Goal: Find specific page/section: Find specific page/section

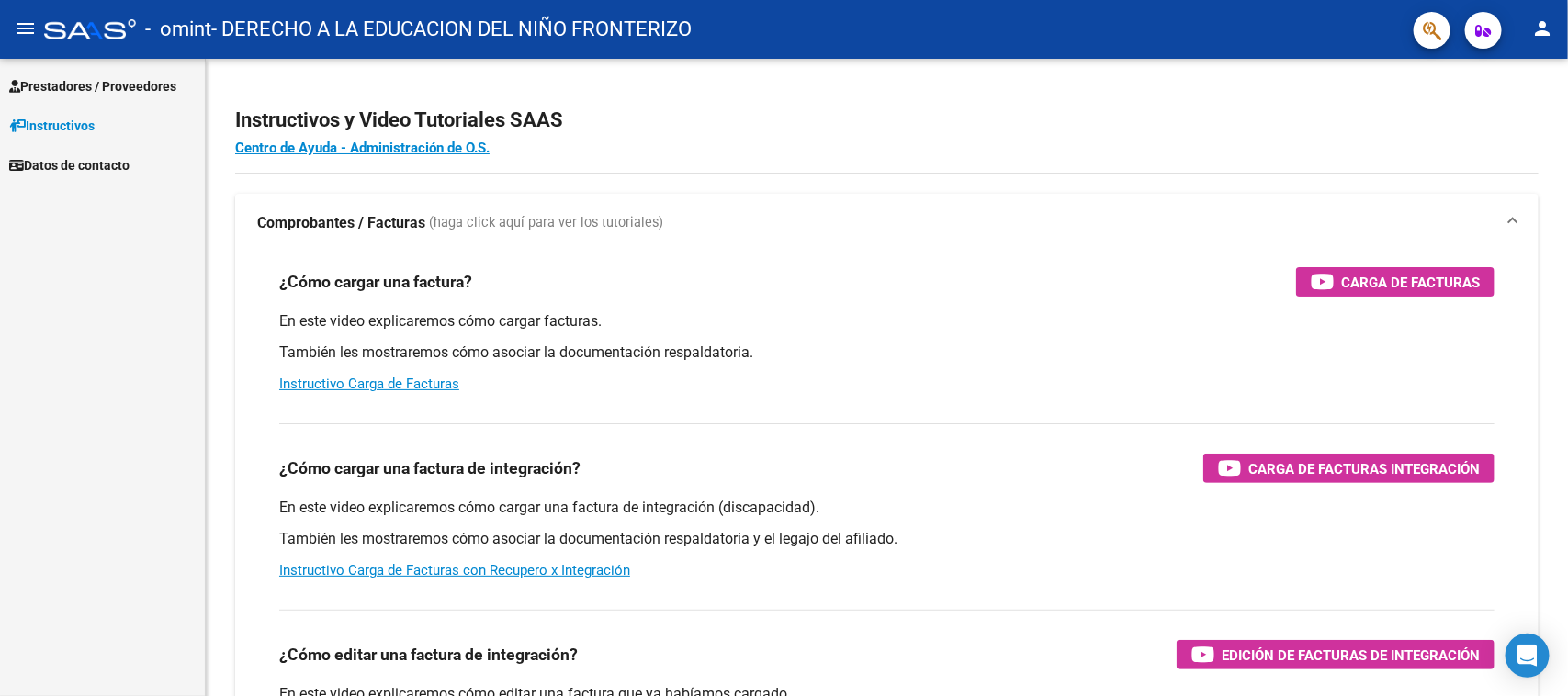
click at [144, 88] on span "Prestadores / Proveedores" at bounding box center [92, 86] width 167 height 20
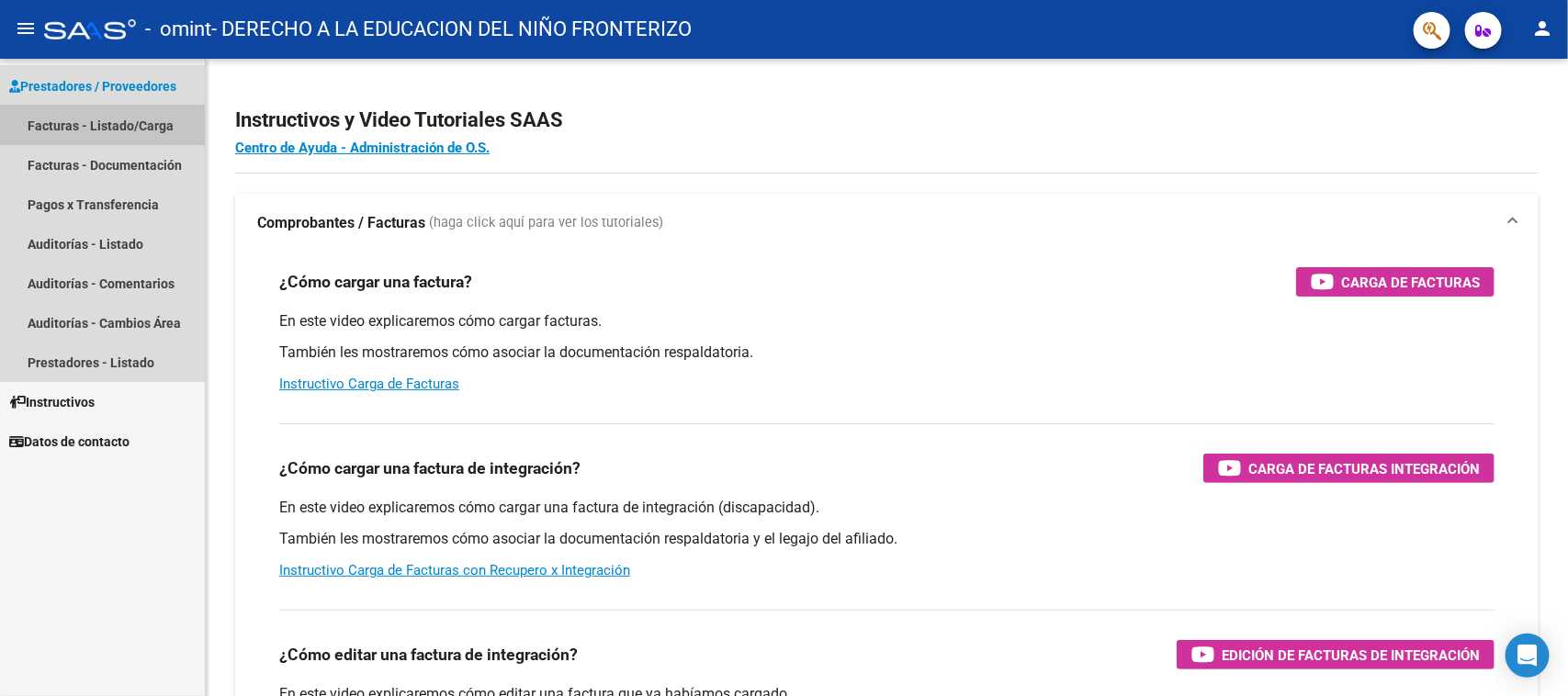
click at [136, 106] on link "Facturas - Listado/Carga" at bounding box center [102, 125] width 204 height 39
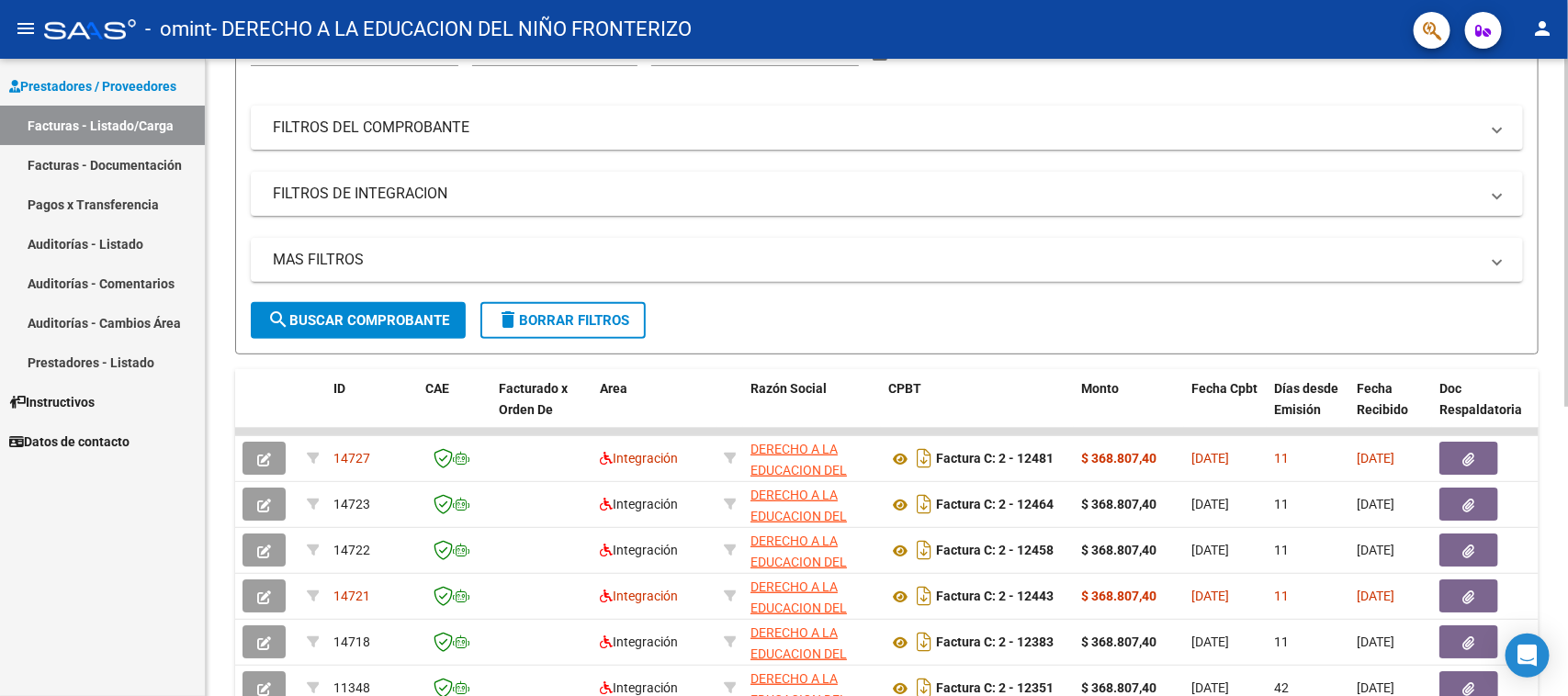
scroll to position [246, 0]
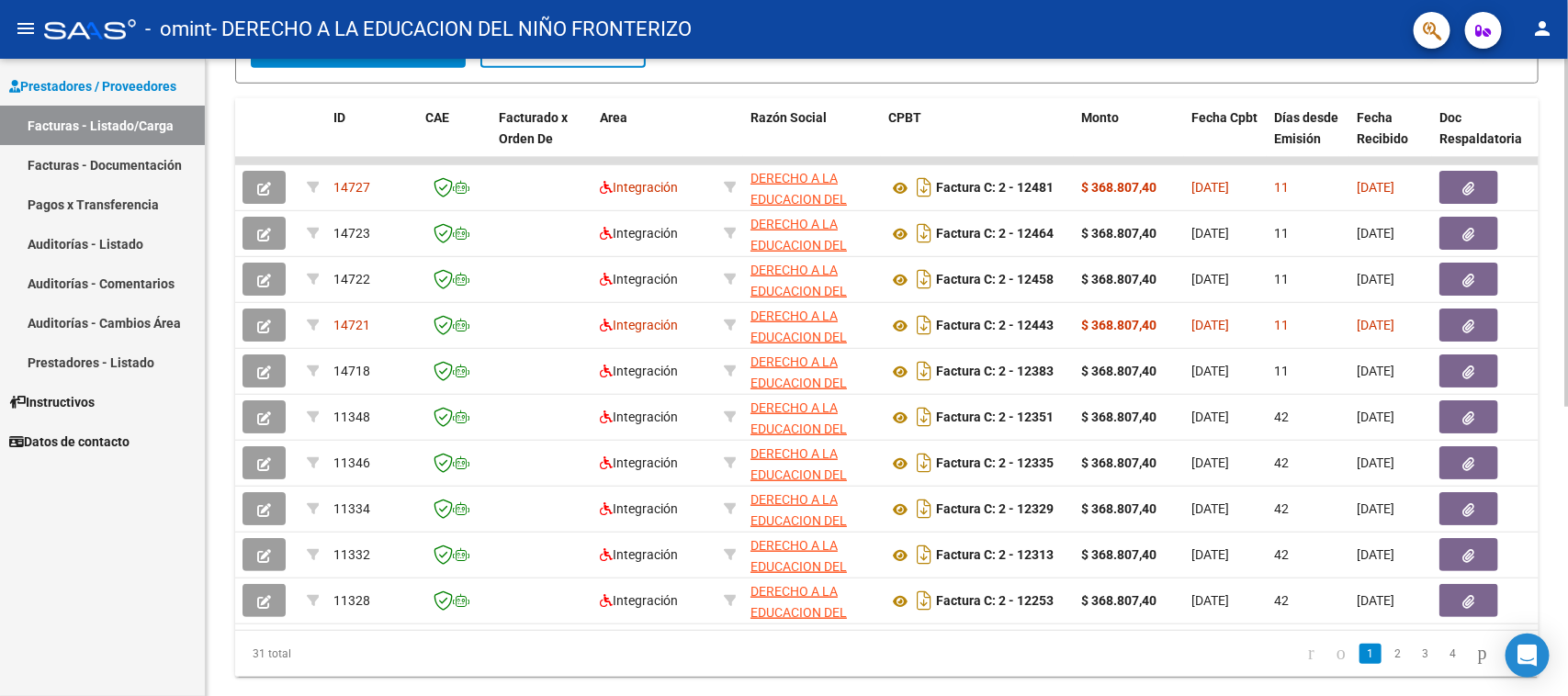
click at [1561, 428] on div "Video tutorial PRESTADORES -> Listado de CPBTs Emitidos por Prestadores / Prove…" at bounding box center [889, 158] width 1367 height 1154
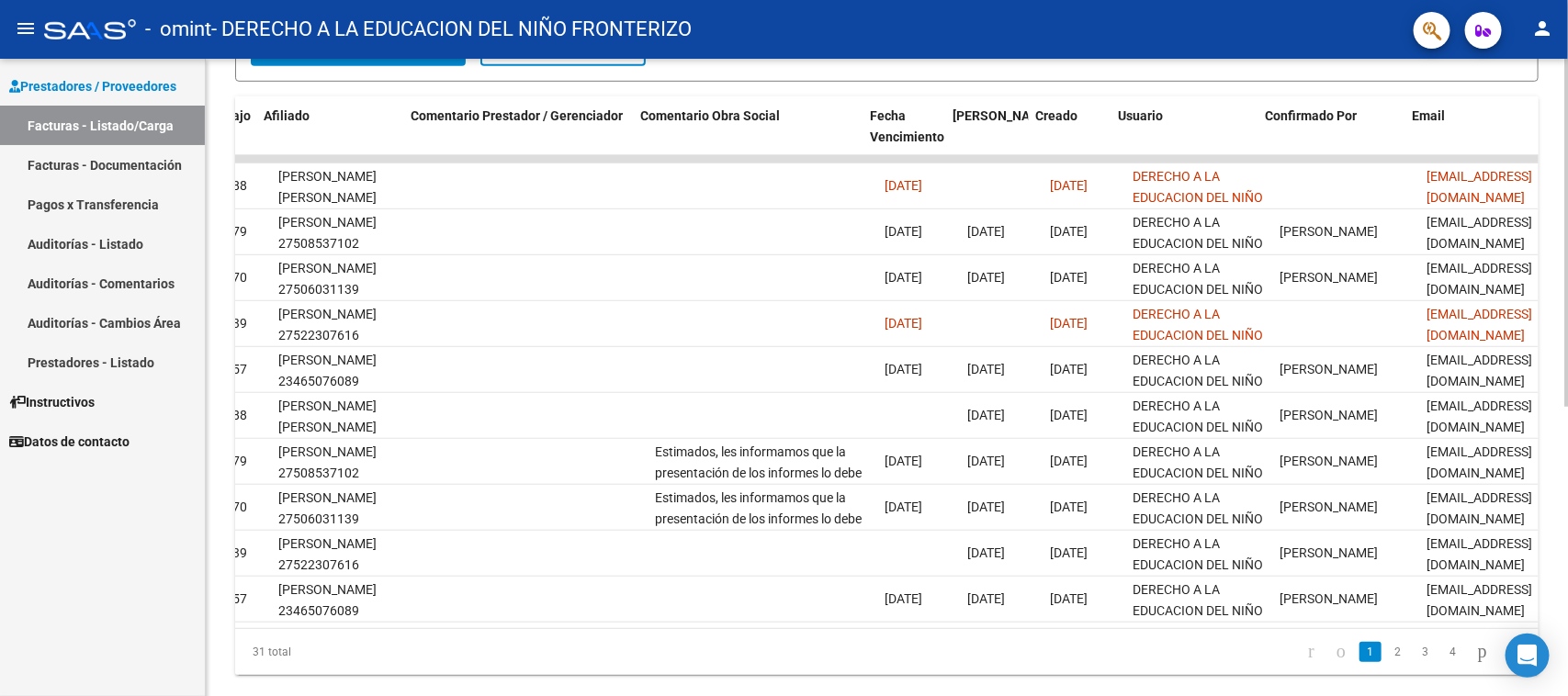
scroll to position [0, 2568]
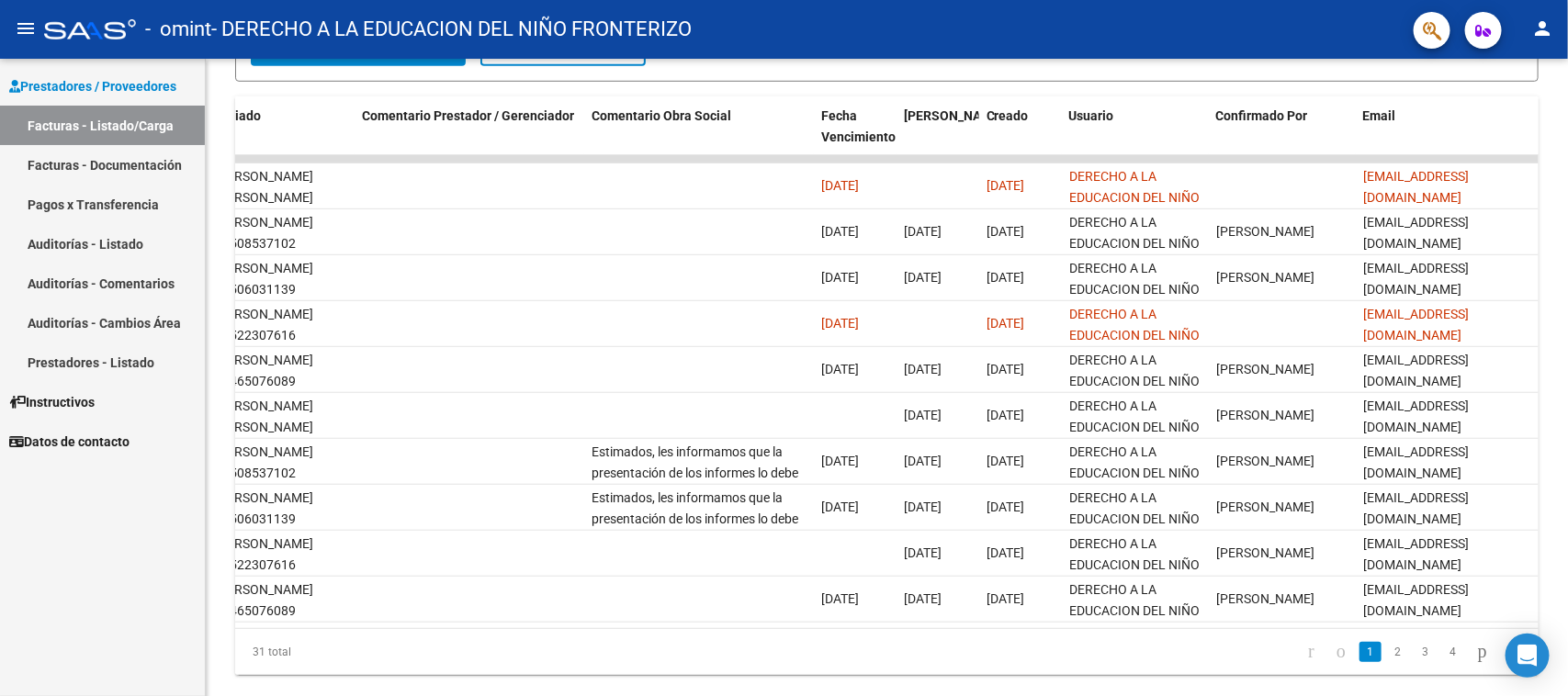
click at [1529, 58] on mat-toolbar "menu - omint - DERECHO A LA EDUCACION DEL NIÑO FRONTERIZO person" at bounding box center [784, 30] width 1568 height 59
click at [1540, 46] on button "person" at bounding box center [1541, 29] width 37 height 37
click at [1481, 111] on button "exit_to_app Salir" at bounding box center [1505, 120] width 112 height 44
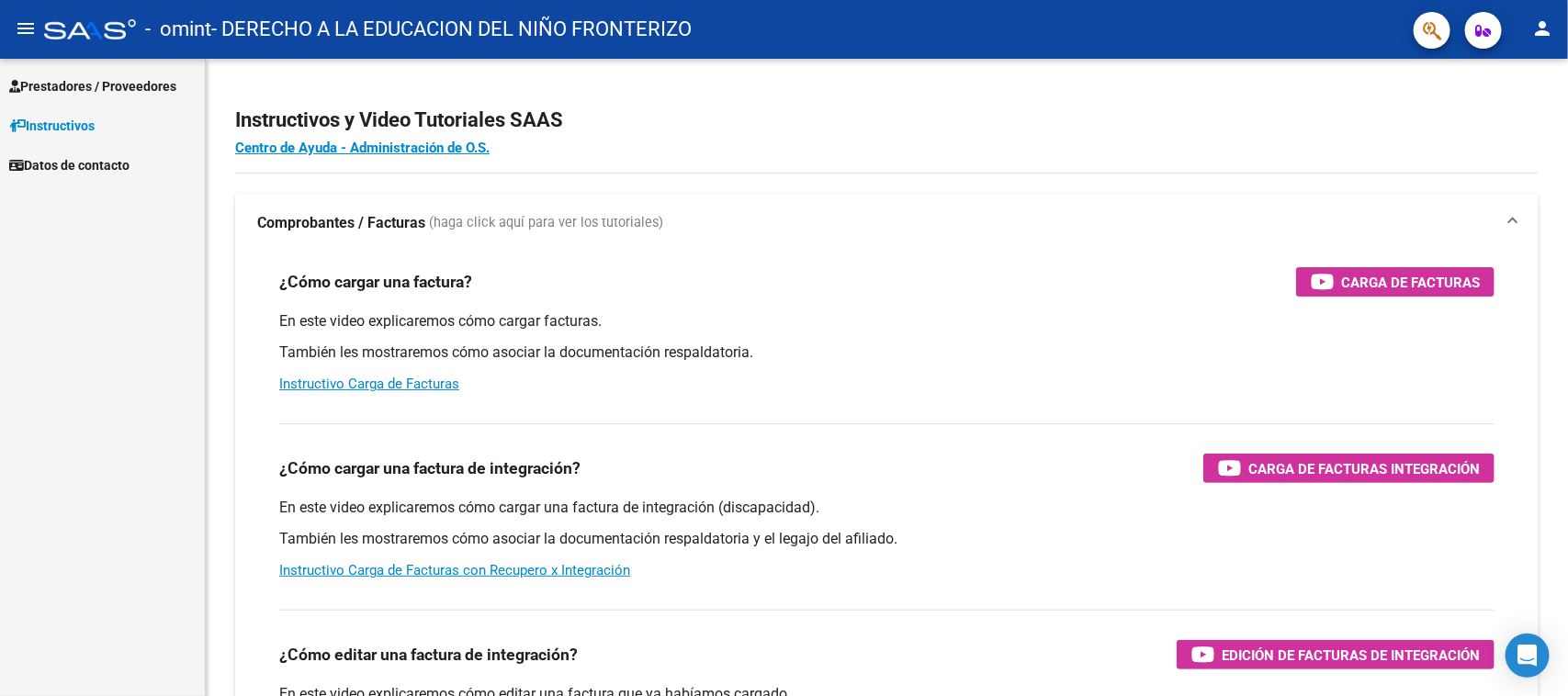
click at [101, 85] on span "Prestadores / Proveedores" at bounding box center [92, 86] width 167 height 20
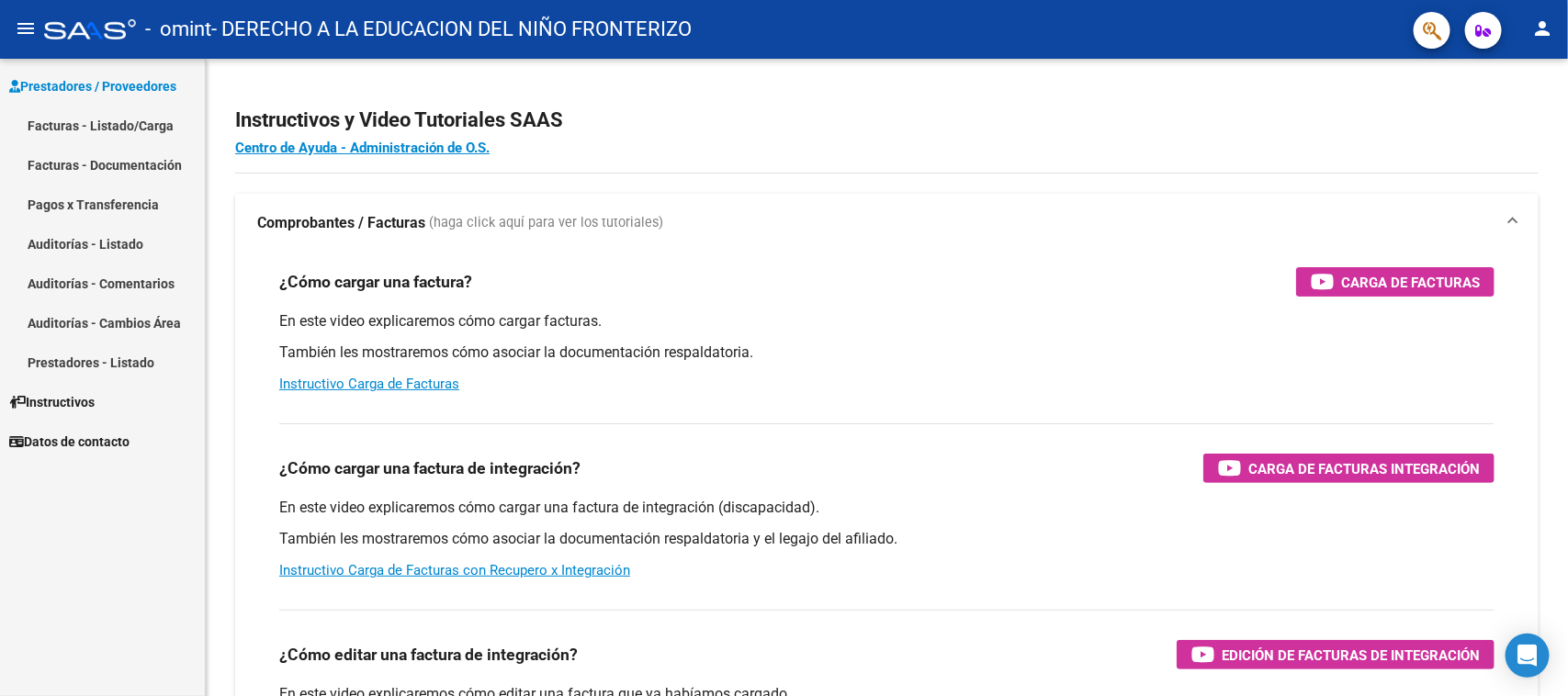
click at [119, 125] on link "Facturas - Listado/Carga" at bounding box center [102, 125] width 204 height 39
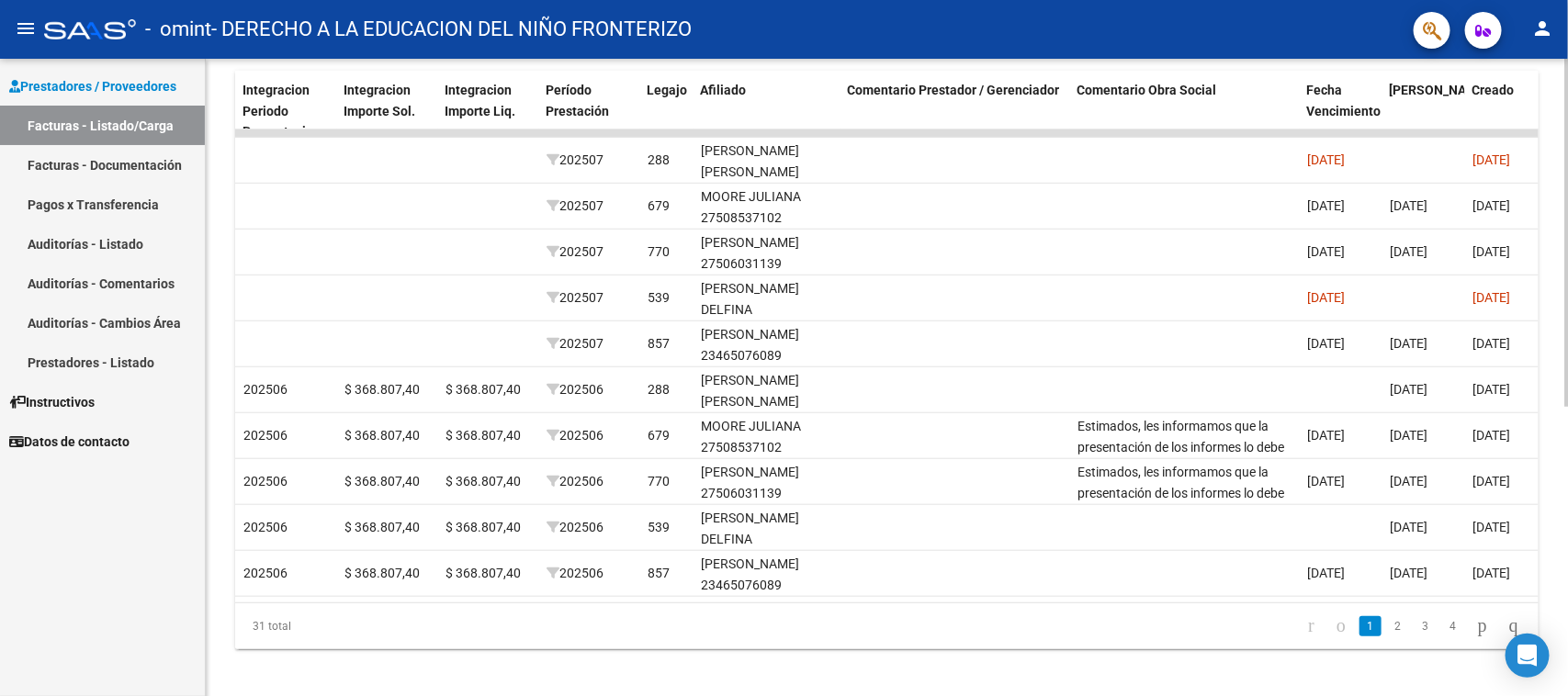
scroll to position [0, 2568]
